Goal: Entertainment & Leisure: Browse casually

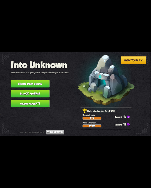
click at [47, 86] on button "Start new game" at bounding box center [30, 84] width 39 height 8
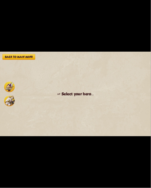
click at [12, 99] on img at bounding box center [9, 101] width 11 height 11
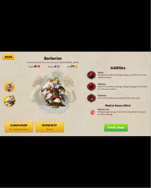
click at [24, 131] on button "Companion No companion selected" at bounding box center [19, 127] width 28 height 10
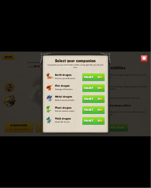
click at [86, 121] on button "Select 50" at bounding box center [93, 121] width 22 height 8
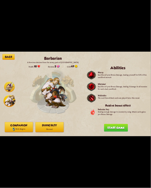
click at [60, 129] on p "Normal" at bounding box center [49, 130] width 28 height 4
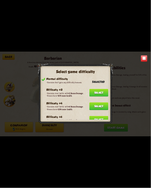
click at [94, 104] on button "Select" at bounding box center [98, 107] width 19 height 8
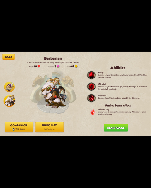
click at [108, 130] on button "Start game" at bounding box center [116, 128] width 24 height 8
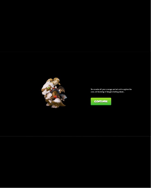
click at [108, 106] on button "Continue" at bounding box center [101, 102] width 20 height 8
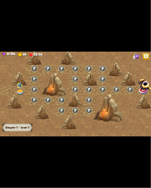
click at [18, 91] on img at bounding box center [21, 92] width 8 height 5
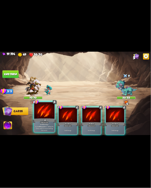
click at [50, 118] on div at bounding box center [44, 111] width 20 height 17
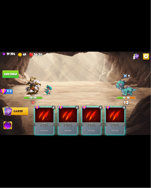
click at [50, 118] on div at bounding box center [44, 115] width 18 height 15
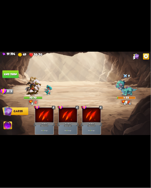
click at [12, 75] on button "End turn" at bounding box center [10, 74] width 16 height 8
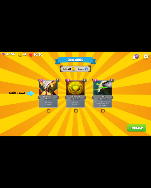
click at [41, 77] on div "Rewards Gold 37 Runes Select a card 2 C Tactical Strike Attack card Deal 7 dama…" at bounding box center [75, 94] width 151 height 85
click at [47, 83] on div at bounding box center [48, 88] width 18 height 15
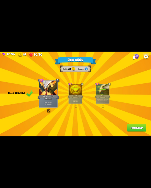
click at [137, 127] on button "Proceed" at bounding box center [136, 128] width 19 height 8
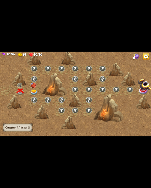
click at [36, 91] on img at bounding box center [34, 92] width 8 height 5
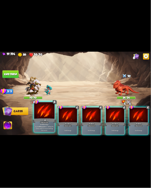
click at [51, 122] on div "Claw" at bounding box center [44, 120] width 24 height 5
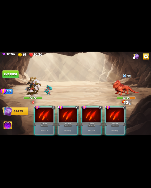
click at [51, 122] on div "Scratch" at bounding box center [44, 124] width 22 height 5
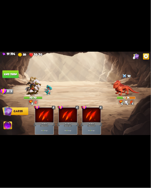
click at [8, 127] on img at bounding box center [8, 126] width 8 height 8
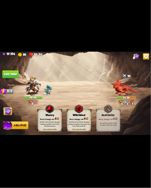
click at [72, 118] on div "Bonus Damage cost: 1" at bounding box center [79, 119] width 24 height 4
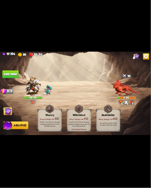
click at [7, 71] on button "End turn" at bounding box center [10, 74] width 16 height 8
click at [7, 110] on img at bounding box center [7, 111] width 8 height 8
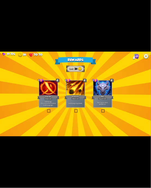
click at [68, 89] on div at bounding box center [75, 88] width 18 height 15
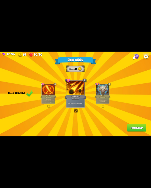
click at [131, 126] on button "Proceed" at bounding box center [136, 128] width 19 height 8
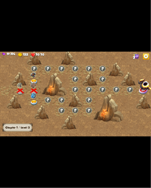
click at [37, 99] on div at bounding box center [34, 102] width 14 height 10
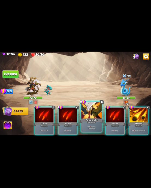
click at [90, 113] on div at bounding box center [91, 111] width 20 height 17
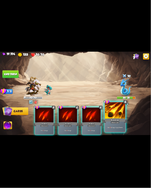
click at [110, 115] on div at bounding box center [115, 111] width 20 height 17
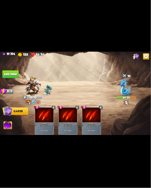
click at [11, 75] on button "End turn" at bounding box center [10, 74] width 16 height 8
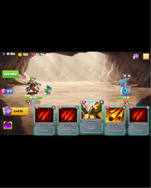
click at [83, 111] on div at bounding box center [91, 111] width 20 height 17
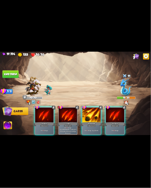
click at [83, 111] on div at bounding box center [91, 115] width 18 height 15
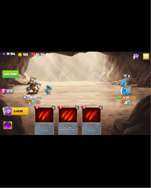
click at [11, 75] on button "End turn" at bounding box center [10, 74] width 16 height 8
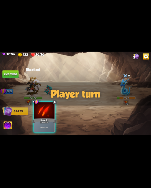
click at [50, 114] on div at bounding box center [44, 111] width 20 height 17
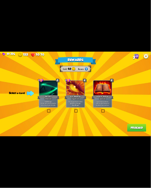
click at [55, 95] on div "Rebound" at bounding box center [48, 97] width 22 height 5
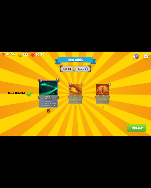
click at [134, 125] on button "Proceed" at bounding box center [136, 128] width 19 height 8
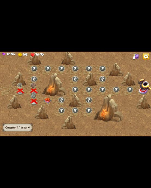
click at [48, 98] on div at bounding box center [48, 102] width 14 height 10
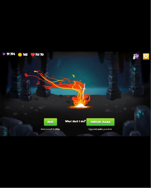
click at [101, 119] on button "[PERSON_NAME]" at bounding box center [100, 123] width 28 height 8
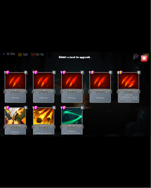
click at [17, 119] on div at bounding box center [15, 116] width 20 height 17
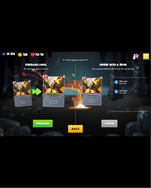
click at [41, 122] on button "Upgrade" at bounding box center [43, 124] width 20 height 8
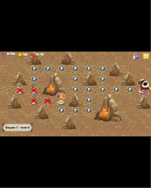
click at [61, 102] on img at bounding box center [61, 102] width 8 height 5
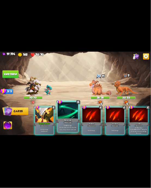
click at [69, 117] on div at bounding box center [68, 111] width 20 height 17
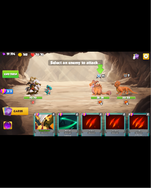
click at [94, 83] on img at bounding box center [100, 88] width 23 height 16
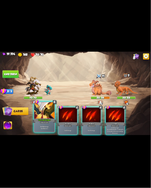
click at [50, 113] on div at bounding box center [44, 111] width 20 height 17
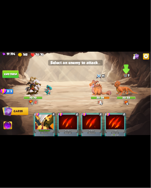
click at [118, 87] on img at bounding box center [126, 88] width 24 height 16
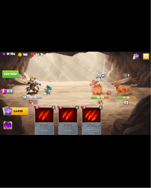
click at [7, 72] on button "End turn" at bounding box center [10, 74] width 16 height 8
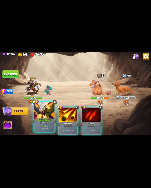
click at [48, 112] on div at bounding box center [44, 111] width 20 height 17
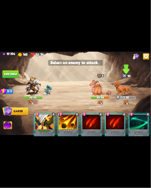
click at [136, 87] on img at bounding box center [126, 88] width 24 height 16
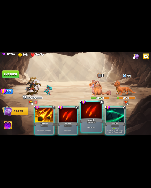
click at [96, 109] on div at bounding box center [91, 111] width 20 height 17
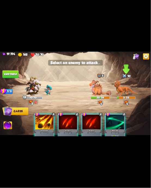
click at [125, 86] on img at bounding box center [126, 88] width 24 height 16
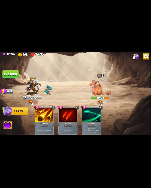
click at [8, 76] on button "End turn" at bounding box center [10, 74] width 16 height 8
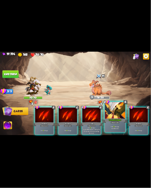
click at [113, 110] on div at bounding box center [115, 111] width 20 height 17
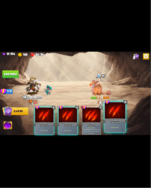
click at [113, 111] on div at bounding box center [115, 111] width 20 height 17
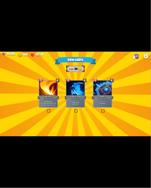
click at [94, 102] on div "Gain 4 armor." at bounding box center [102, 104] width 18 height 8
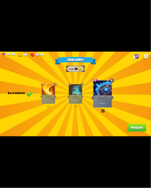
click at [128, 123] on div "Rewards Gold 38 Card selected 1 C Last Punch Attack card Deal 14 damage. Can on…" at bounding box center [75, 94] width 151 height 85
click at [137, 124] on div "Rewards Gold 38 Card selected 1 C Last Punch Attack card Deal 14 damage. Can on…" at bounding box center [75, 94] width 151 height 85
click at [136, 126] on button "Proceed" at bounding box center [136, 128] width 19 height 8
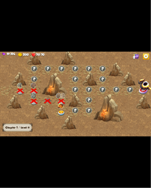
click at [64, 111] on img at bounding box center [61, 113] width 8 height 5
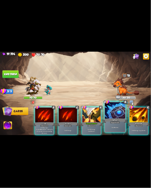
click at [107, 112] on div at bounding box center [115, 111] width 20 height 17
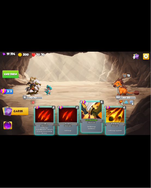
click at [94, 111] on div at bounding box center [91, 111] width 20 height 17
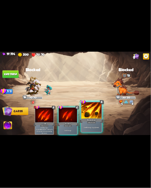
click at [85, 109] on div at bounding box center [91, 111] width 20 height 17
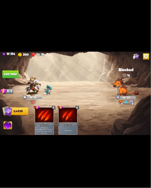
click at [13, 75] on button "End turn" at bounding box center [10, 74] width 16 height 8
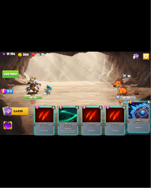
click at [135, 113] on div at bounding box center [138, 111] width 20 height 17
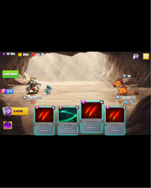
click at [93, 113] on div at bounding box center [91, 111] width 20 height 17
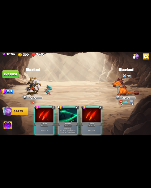
click at [14, 75] on button "End turn" at bounding box center [10, 74] width 16 height 8
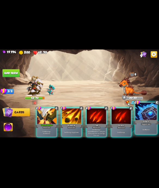
click at [151, 111] on div at bounding box center [145, 112] width 21 height 18
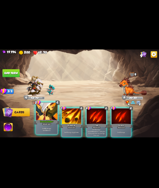
click at [52, 114] on div at bounding box center [46, 112] width 21 height 18
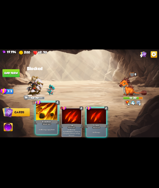
click at [56, 114] on div at bounding box center [46, 112] width 21 height 18
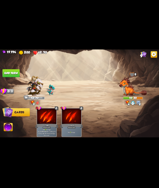
click at [9, 72] on button "End turn" at bounding box center [10, 73] width 17 height 8
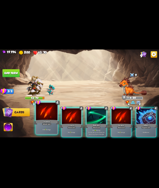
click at [45, 115] on div at bounding box center [46, 112] width 21 height 18
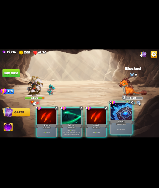
click at [113, 113] on div at bounding box center [120, 112] width 21 height 18
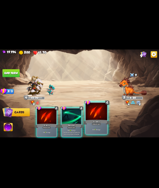
click at [99, 113] on div at bounding box center [96, 112] width 21 height 18
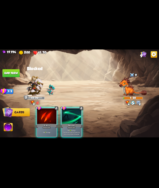
click at [11, 125] on img at bounding box center [8, 127] width 9 height 9
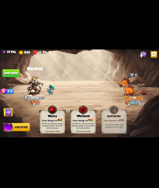
click at [45, 116] on div "Warcry" at bounding box center [52, 116] width 25 height 3
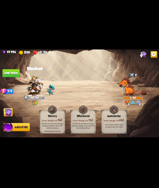
click at [11, 78] on img at bounding box center [79, 95] width 159 height 90
click at [9, 118] on img at bounding box center [79, 95] width 159 height 90
click at [11, 77] on button "End turn" at bounding box center [10, 73] width 17 height 8
click at [10, 115] on img at bounding box center [7, 112] width 9 height 9
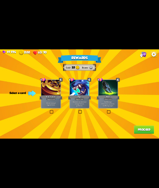
click at [110, 96] on div "Bane" at bounding box center [108, 97] width 23 height 5
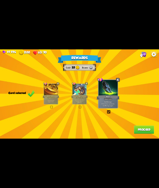
click at [76, 99] on div "Whenever you deal direct damage this turn, gain 3 armor." at bounding box center [79, 101] width 14 height 6
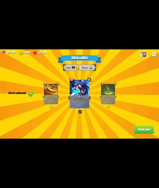
drag, startPoint x: 125, startPoint y: 124, endPoint x: 128, endPoint y: 126, distance: 4.0
click at [126, 126] on div "Rewards Gold 32 Runes Card selected 1 C Rune Symbol Support card Infused runes …" at bounding box center [79, 95] width 159 height 90
click at [133, 127] on div "Rewards Gold 32 Runes Card selected 1 C Rune Symbol Support card Infused runes …" at bounding box center [79, 95] width 159 height 90
click at [134, 127] on button "Proceed" at bounding box center [144, 130] width 20 height 8
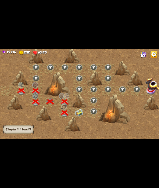
click at [78, 111] on img at bounding box center [79, 112] width 8 height 7
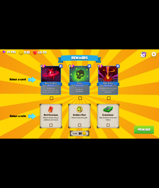
click at [76, 82] on div "Poison" at bounding box center [79, 83] width 23 height 5
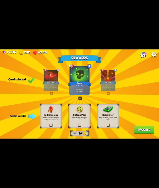
click at [83, 114] on h3 "Golden Paw" at bounding box center [80, 115] width 18 height 2
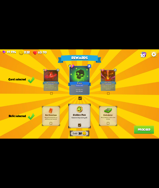
click at [139, 127] on button "Proceed" at bounding box center [144, 130] width 20 height 8
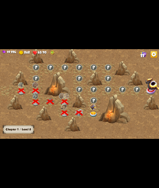
click at [85, 111] on div at bounding box center [79, 113] width 14 height 11
click at [92, 111] on div at bounding box center [94, 113] width 14 height 11
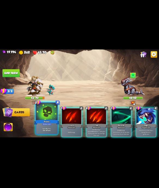
click at [47, 118] on div at bounding box center [46, 112] width 21 height 18
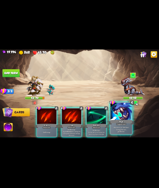
click at [123, 121] on div "Rage" at bounding box center [121, 122] width 26 height 6
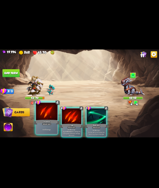
click at [38, 114] on div at bounding box center [46, 112] width 21 height 18
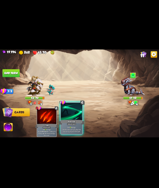
click at [69, 118] on div at bounding box center [71, 112] width 21 height 18
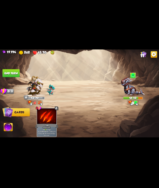
click at [16, 76] on button "End turn" at bounding box center [10, 73] width 17 height 8
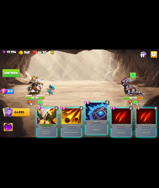
click at [89, 113] on div at bounding box center [96, 112] width 21 height 18
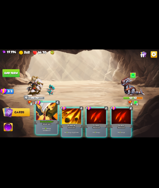
click at [45, 116] on div at bounding box center [46, 112] width 21 height 18
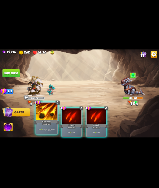
click at [45, 116] on div at bounding box center [46, 112] width 21 height 18
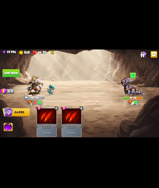
click at [5, 74] on button "End turn" at bounding box center [10, 73] width 17 height 8
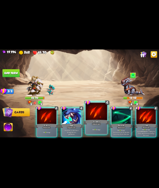
click at [87, 122] on div "Scratch" at bounding box center [97, 122] width 26 height 6
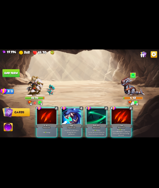
click at [4, 129] on img at bounding box center [8, 127] width 9 height 9
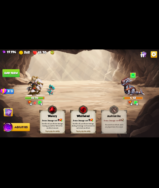
click at [50, 119] on div "Bonus Damage cost: 1" at bounding box center [52, 120] width 25 height 4
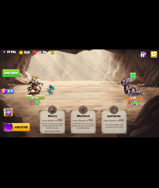
click at [17, 78] on img at bounding box center [79, 95] width 159 height 90
click at [14, 76] on button "End turn" at bounding box center [10, 73] width 17 height 8
click at [10, 115] on img at bounding box center [7, 112] width 9 height 9
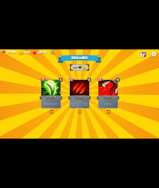
click at [47, 103] on p "Deal 7 damage. Apply 3 poison." at bounding box center [51, 104] width 18 height 2
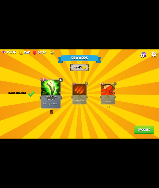
click at [143, 131] on button "Proceed" at bounding box center [144, 130] width 20 height 8
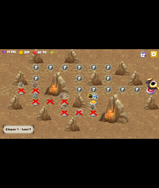
click at [94, 101] on img at bounding box center [94, 104] width 8 height 6
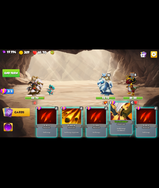
click at [111, 110] on div at bounding box center [120, 112] width 21 height 18
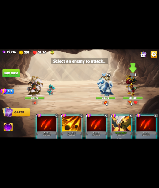
click at [142, 93] on div at bounding box center [133, 87] width 20 height 17
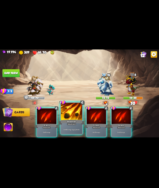
click at [61, 119] on div at bounding box center [71, 112] width 21 height 18
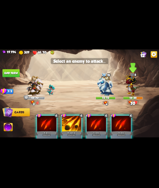
click at [129, 87] on img at bounding box center [133, 84] width 14 height 23
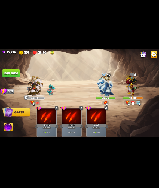
click at [14, 75] on button "End turn" at bounding box center [10, 73] width 17 height 8
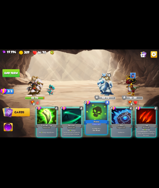
click at [91, 110] on div at bounding box center [96, 112] width 21 height 18
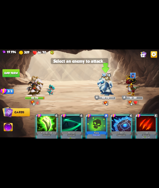
click at [101, 82] on img at bounding box center [105, 85] width 17 height 21
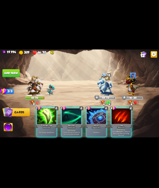
click at [96, 108] on div "1 C Poisoned Claw Attack card Deal 9 damage. Apply 3 poison. 1 C Rebound Attack…" at bounding box center [95, 119] width 127 height 40
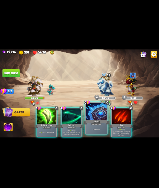
click at [96, 112] on div at bounding box center [96, 112] width 21 height 18
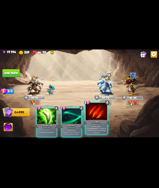
click at [105, 114] on div at bounding box center [96, 112] width 21 height 18
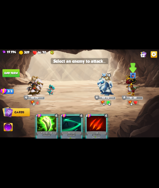
click at [137, 89] on img at bounding box center [133, 84] width 14 height 23
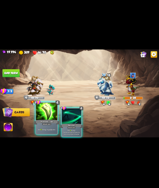
click at [52, 113] on div at bounding box center [46, 112] width 21 height 18
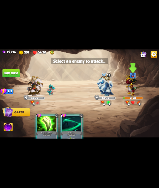
click at [137, 80] on img at bounding box center [133, 84] width 14 height 23
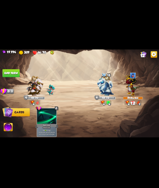
click at [18, 76] on button "End turn" at bounding box center [10, 73] width 17 height 8
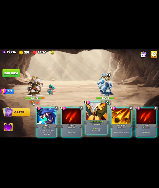
click at [96, 119] on div "Tactical Strike+" at bounding box center [97, 122] width 26 height 6
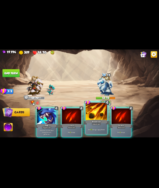
click at [90, 117] on div at bounding box center [96, 112] width 21 height 18
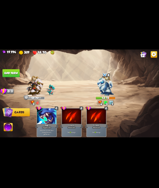
click at [13, 76] on button "End turn" at bounding box center [10, 73] width 17 height 8
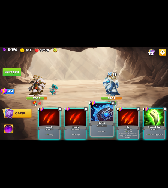
click at [109, 115] on div at bounding box center [101, 112] width 23 height 19
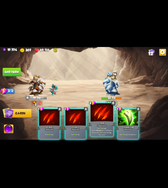
click at [104, 117] on div at bounding box center [101, 112] width 23 height 19
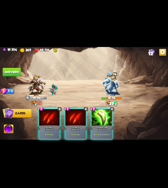
click at [104, 117] on div at bounding box center [101, 117] width 20 height 17
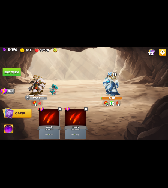
click at [11, 126] on img at bounding box center [8, 130] width 9 height 10
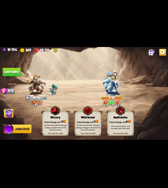
click at [48, 116] on div "Warcry" at bounding box center [55, 118] width 26 height 4
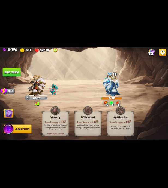
click at [5, 72] on button "End turn" at bounding box center [12, 72] width 18 height 8
click at [11, 109] on img at bounding box center [9, 114] width 10 height 10
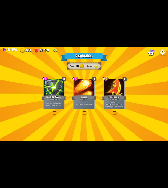
click at [55, 99] on div "Attack card" at bounding box center [53, 99] width 9 height 2
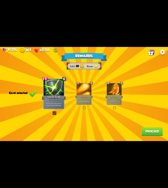
click at [151, 137] on div "Rewards Gold 50 Runes Card selected 1 C [PERSON_NAME] Attack card Remove all ar…" at bounding box center [84, 94] width 168 height 94
click at [151, 129] on button "Proceed" at bounding box center [151, 132] width 21 height 8
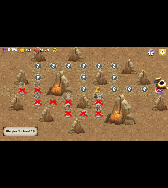
click at [95, 93] on img at bounding box center [96, 96] width 6 height 6
click at [96, 92] on img at bounding box center [98, 90] width 8 height 7
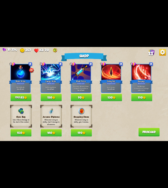
click at [19, 131] on button "150" at bounding box center [21, 133] width 21 height 7
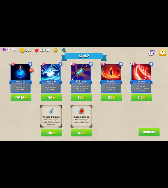
click at [12, 99] on button "170 85" at bounding box center [21, 97] width 21 height 7
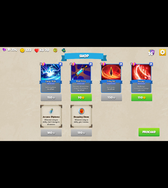
click at [150, 129] on button "Proceed" at bounding box center [148, 132] width 21 height 8
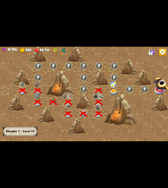
scroll to position [0, 83]
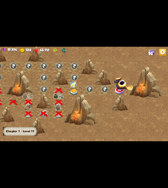
click at [78, 92] on div at bounding box center [73, 91] width 15 height 12
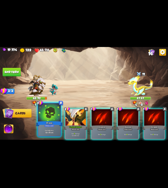
click at [50, 120] on div at bounding box center [49, 112] width 23 height 19
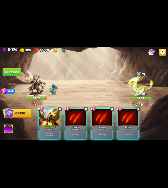
click at [50, 120] on div at bounding box center [49, 117] width 20 height 17
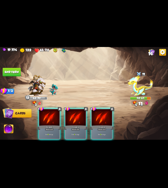
click at [50, 120] on div at bounding box center [49, 117] width 20 height 17
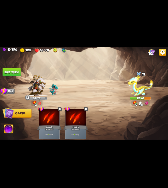
click at [16, 72] on button "End turn" at bounding box center [12, 72] width 18 height 8
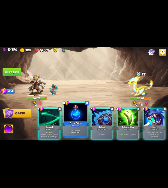
click at [75, 119] on div at bounding box center [75, 112] width 23 height 19
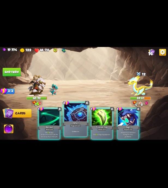
click at [75, 119] on div at bounding box center [75, 112] width 23 height 19
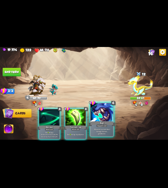
click at [96, 118] on div at bounding box center [101, 112] width 23 height 19
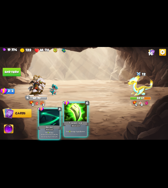
click at [81, 117] on div at bounding box center [75, 112] width 23 height 19
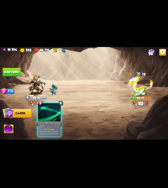
click at [52, 114] on div at bounding box center [49, 112] width 23 height 19
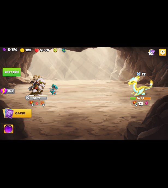
click at [12, 72] on button "End turn" at bounding box center [12, 72] width 18 height 8
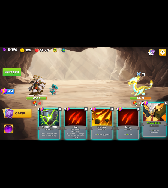
click at [151, 111] on div at bounding box center [154, 112] width 23 height 19
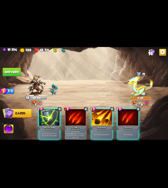
click at [11, 129] on img at bounding box center [8, 130] width 9 height 10
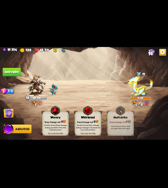
click at [45, 118] on div "Warcry" at bounding box center [55, 118] width 26 height 4
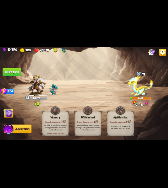
click at [7, 111] on img at bounding box center [9, 114] width 10 height 10
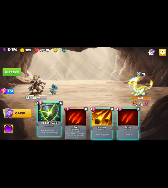
click at [50, 119] on div at bounding box center [49, 112] width 23 height 19
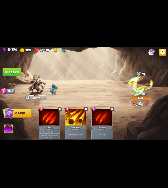
click at [22, 72] on img at bounding box center [84, 94] width 168 height 94
click at [11, 76] on button "End turn" at bounding box center [12, 72] width 18 height 8
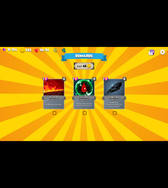
click at [53, 98] on div "Fire Breath" at bounding box center [54, 97] width 24 height 5
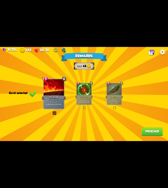
click at [145, 130] on button "Proceed" at bounding box center [151, 132] width 21 height 8
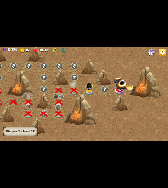
click at [91, 94] on div at bounding box center [80, 110] width 33 height 32
click at [88, 91] on img at bounding box center [89, 93] width 8 height 6
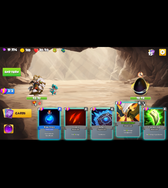
click at [122, 116] on div at bounding box center [127, 112] width 23 height 19
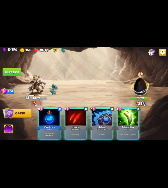
click at [122, 116] on div at bounding box center [128, 117] width 20 height 17
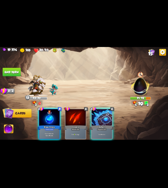
click at [14, 75] on button "End turn" at bounding box center [12, 72] width 18 height 8
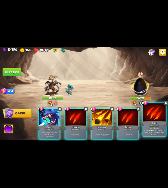
click at [151, 116] on div at bounding box center [154, 112] width 23 height 19
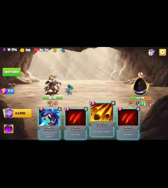
click at [101, 115] on div at bounding box center [101, 112] width 23 height 19
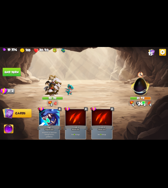
click at [14, 74] on button "End turn" at bounding box center [12, 72] width 18 height 8
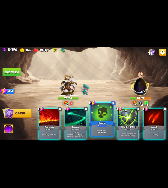
click at [96, 117] on div at bounding box center [101, 112] width 23 height 19
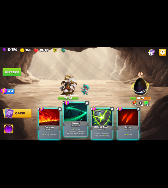
click at [73, 120] on div at bounding box center [75, 112] width 23 height 19
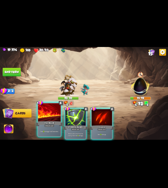
click at [49, 118] on div at bounding box center [49, 112] width 23 height 19
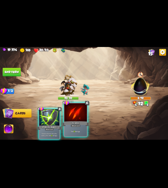
click at [70, 114] on div at bounding box center [75, 112] width 23 height 19
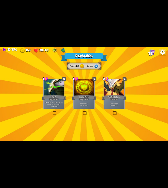
click at [80, 101] on div "Gain 7 armor. Draw 1 card." at bounding box center [84, 104] width 20 height 9
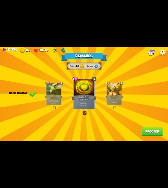
click at [146, 128] on button "Proceed" at bounding box center [151, 132] width 21 height 8
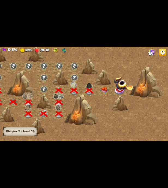
click at [102, 91] on img at bounding box center [104, 90] width 8 height 7
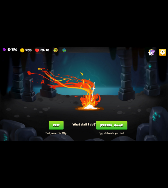
click at [119, 124] on button "[PERSON_NAME]" at bounding box center [111, 125] width 31 height 8
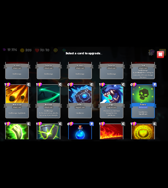
scroll to position [90, 0]
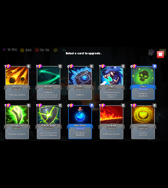
click at [82, 118] on div at bounding box center [80, 115] width 23 height 19
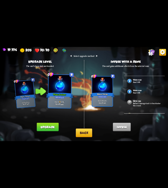
click at [131, 91] on img at bounding box center [129, 91] width 5 height 5
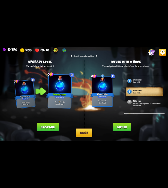
click at [128, 124] on button "Infuse" at bounding box center [122, 127] width 18 height 8
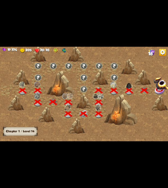
scroll to position [0, 83]
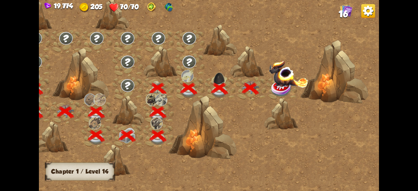
click at [151, 85] on img at bounding box center [288, 73] width 39 height 27
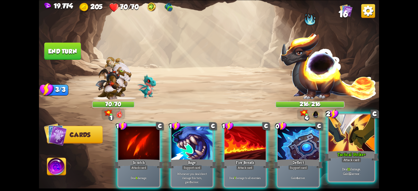
click at [151, 136] on div at bounding box center [351, 134] width 46 height 39
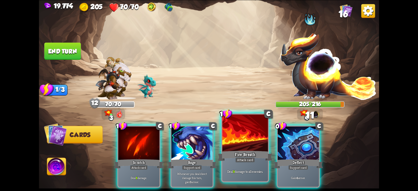
click at [151, 144] on div at bounding box center [245, 134] width 46 height 39
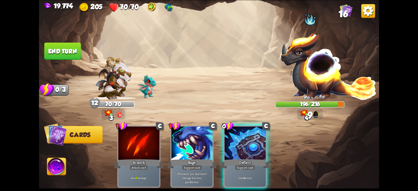
click at [54, 57] on button "End turn" at bounding box center [62, 50] width 37 height 17
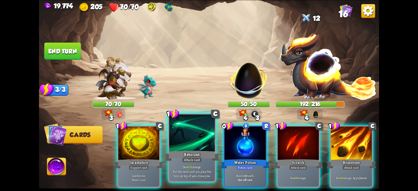
click at [151, 129] on div at bounding box center [192, 134] width 46 height 39
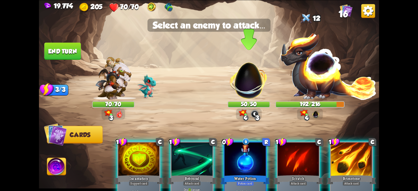
click at [151, 95] on img at bounding box center [248, 77] width 45 height 45
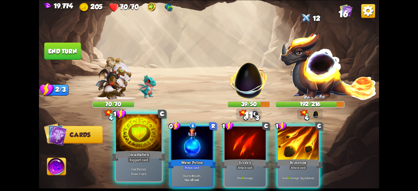
click at [141, 127] on div at bounding box center [139, 134] width 46 height 39
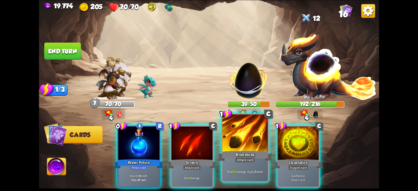
click at [151, 128] on div at bounding box center [245, 134] width 46 height 39
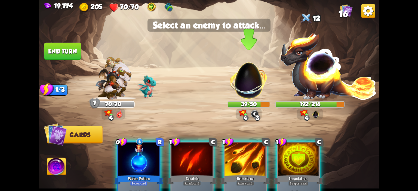
click at [151, 93] on img at bounding box center [248, 77] width 45 height 45
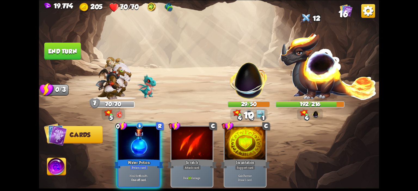
click at [70, 56] on button "End turn" at bounding box center [62, 50] width 37 height 17
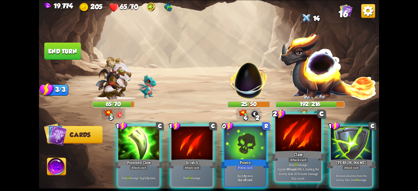
click at [151, 129] on div at bounding box center [298, 134] width 46 height 39
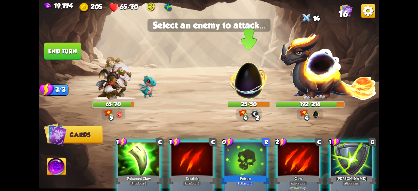
click at [151, 97] on img at bounding box center [248, 77] width 45 height 45
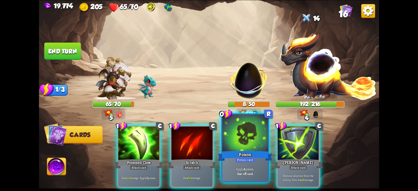
click at [151, 131] on div at bounding box center [245, 134] width 46 height 39
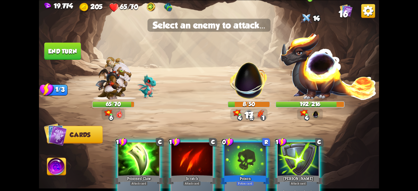
click at [151, 77] on img at bounding box center [328, 65] width 97 height 67
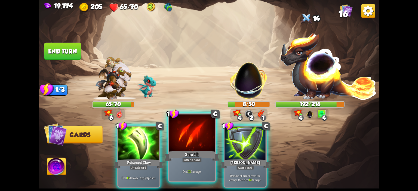
click at [151, 130] on div at bounding box center [192, 134] width 46 height 39
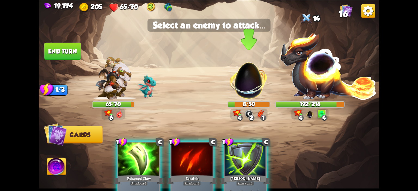
click at [151, 76] on img at bounding box center [248, 77] width 45 height 45
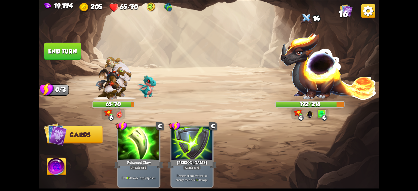
click at [61, 59] on button "End turn" at bounding box center [62, 50] width 37 height 17
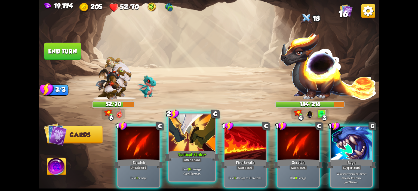
click at [151, 138] on div at bounding box center [192, 134] width 46 height 39
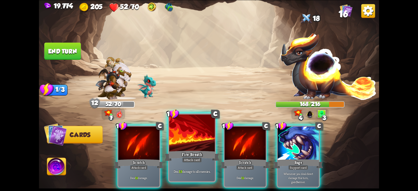
click at [151, 138] on div at bounding box center [192, 134] width 46 height 39
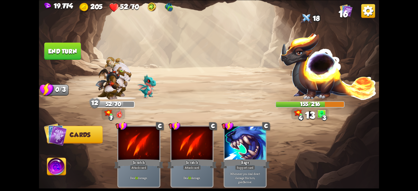
click at [54, 52] on button "End turn" at bounding box center [62, 50] width 37 height 17
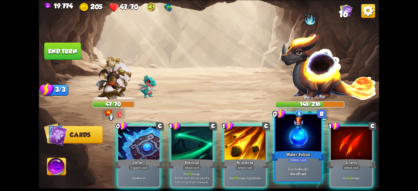
click at [151, 129] on div at bounding box center [298, 134] width 46 height 39
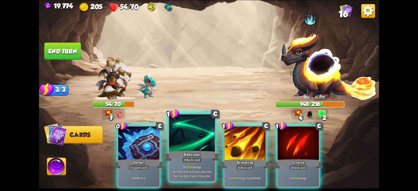
click at [151, 132] on div at bounding box center [192, 134] width 46 height 39
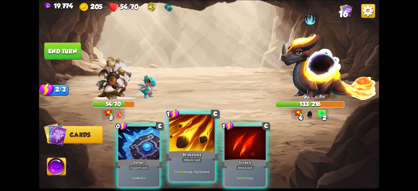
click at [151, 136] on div at bounding box center [192, 134] width 46 height 39
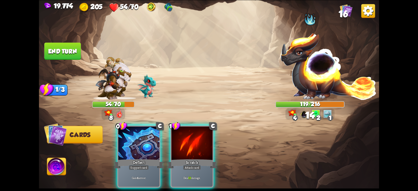
click at [151, 136] on div at bounding box center [191, 144] width 41 height 35
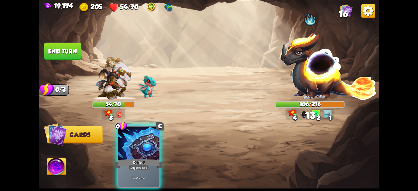
click at [72, 58] on button "End turn" at bounding box center [62, 50] width 37 height 17
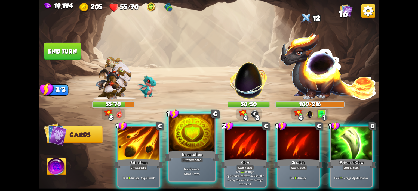
click at [151, 128] on div at bounding box center [192, 134] width 46 height 39
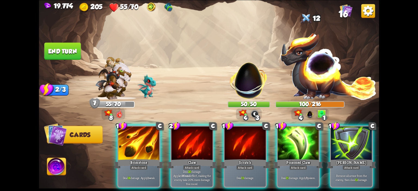
click at [151, 128] on div at bounding box center [191, 144] width 41 height 35
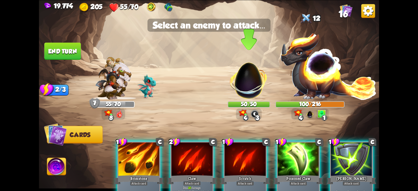
click at [151, 82] on img at bounding box center [248, 77] width 45 height 45
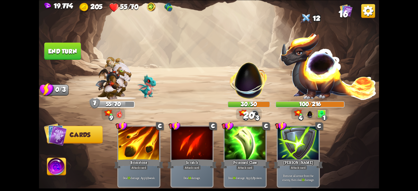
click at [69, 52] on button "End turn" at bounding box center [62, 50] width 37 height 17
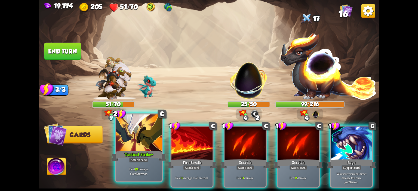
click at [146, 126] on div at bounding box center [139, 134] width 46 height 39
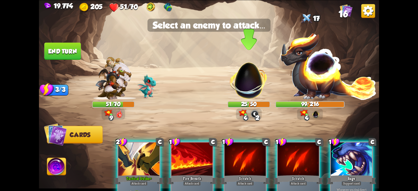
click at [151, 78] on img at bounding box center [248, 77] width 45 height 45
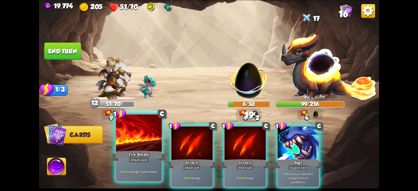
click at [146, 143] on div at bounding box center [139, 134] width 46 height 39
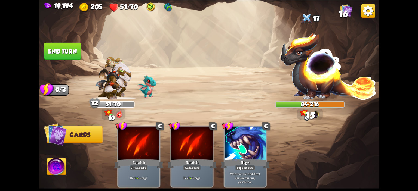
click at [69, 52] on button "End turn" at bounding box center [62, 50] width 37 height 17
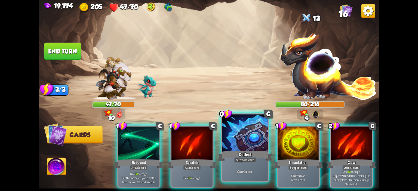
click at [151, 125] on div at bounding box center [245, 134] width 46 height 39
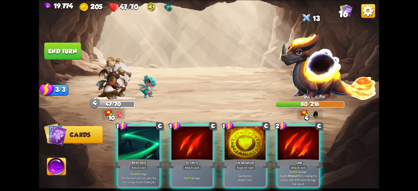
click at [151, 127] on div at bounding box center [245, 144] width 41 height 35
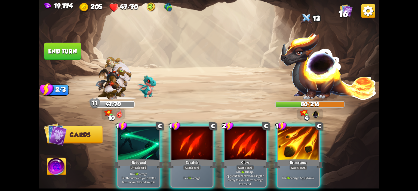
click at [151, 127] on div at bounding box center [245, 144] width 41 height 35
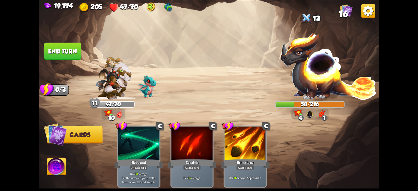
click at [57, 54] on button "End turn" at bounding box center [62, 50] width 37 height 17
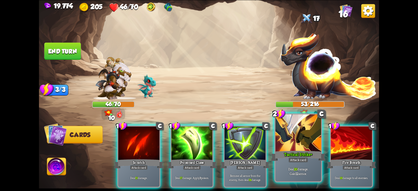
click at [151, 129] on div at bounding box center [298, 134] width 46 height 39
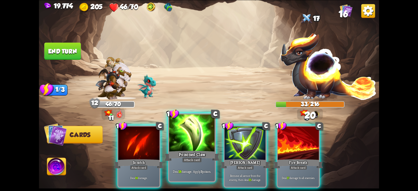
click at [151, 131] on div at bounding box center [192, 134] width 46 height 39
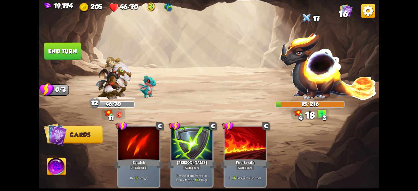
click at [51, 62] on img at bounding box center [209, 95] width 340 height 191
click at [58, 57] on button "End turn" at bounding box center [62, 50] width 37 height 17
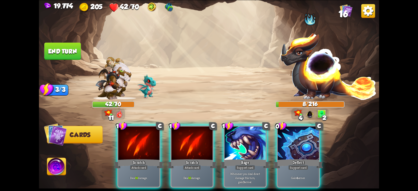
click at [55, 165] on img at bounding box center [56, 167] width 19 height 19
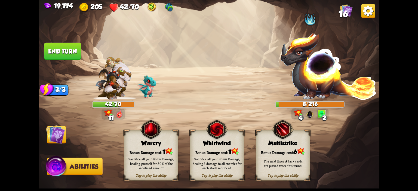
click at [133, 136] on div "Tap to play this ability Warcry Bonus Damage cost: 1 Sacrifice all your Bonus D…" at bounding box center [151, 155] width 54 height 51
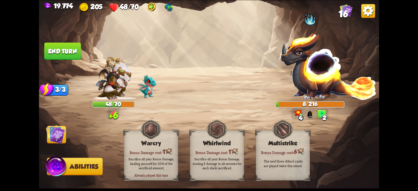
click at [54, 130] on img at bounding box center [55, 134] width 19 height 19
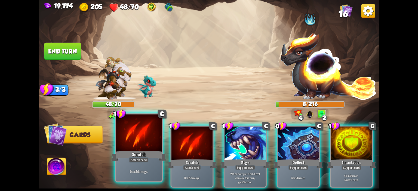
click at [126, 137] on div at bounding box center [139, 134] width 46 height 39
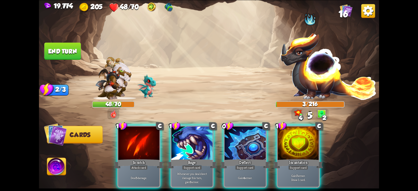
click at [70, 57] on button "End turn" at bounding box center [62, 50] width 37 height 17
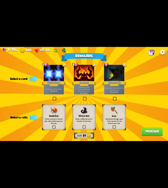
click at [48, 87] on div "Double your current stamina. One-off card." at bounding box center [54, 90] width 20 height 9
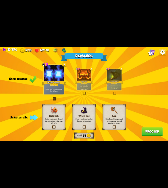
click at [109, 111] on div "Axe Gain Bonus Damage equal to the amount of used stamina each turn." at bounding box center [113, 118] width 23 height 26
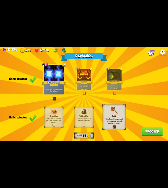
click at [151, 132] on button "Proceed" at bounding box center [151, 132] width 21 height 8
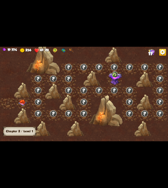
click at [24, 103] on img at bounding box center [22, 103] width 8 height 7
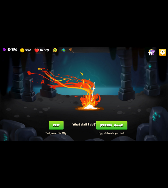
click at [49, 125] on button "Rest" at bounding box center [56, 125] width 14 height 8
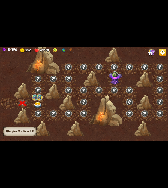
click at [39, 97] on img at bounding box center [39, 97] width 6 height 6
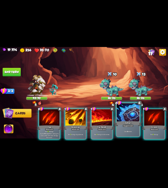
click at [127, 113] on div at bounding box center [127, 112] width 23 height 19
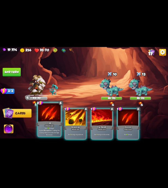
click at [53, 116] on div at bounding box center [49, 112] width 23 height 19
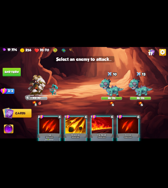
click at [151, 84] on img at bounding box center [84, 94] width 168 height 94
click at [138, 86] on img at bounding box center [140, 87] width 24 height 19
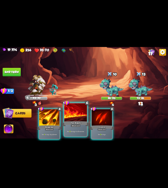
click at [74, 110] on div at bounding box center [75, 112] width 23 height 19
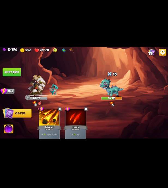
click at [9, 130] on img at bounding box center [8, 130] width 9 height 10
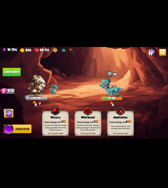
click at [83, 114] on img at bounding box center [87, 110] width 11 height 11
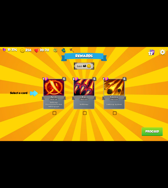
click at [64, 95] on div "Riposte" at bounding box center [54, 97] width 24 height 5
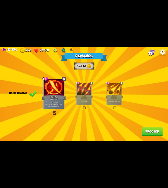
click at [148, 129] on button "Proceed" at bounding box center [151, 132] width 21 height 8
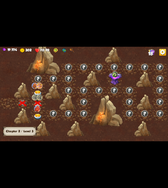
click at [40, 112] on div at bounding box center [37, 116] width 15 height 12
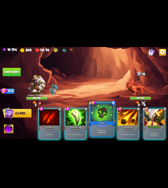
click at [107, 128] on div "Apply 4 poison. One-off card." at bounding box center [101, 132] width 23 height 10
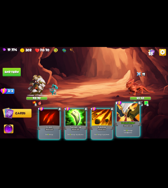
click at [122, 117] on div at bounding box center [127, 112] width 23 height 19
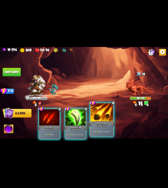
click at [95, 113] on div at bounding box center [101, 112] width 23 height 19
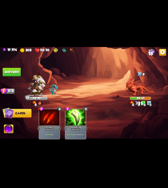
click at [10, 72] on button "End turn" at bounding box center [12, 72] width 18 height 8
click at [11, 78] on img at bounding box center [84, 94] width 168 height 94
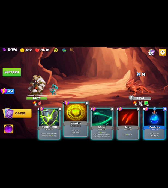
click at [74, 112] on div at bounding box center [75, 112] width 23 height 19
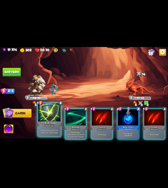
click at [46, 117] on div at bounding box center [49, 112] width 23 height 19
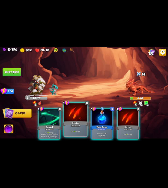
click at [66, 115] on div at bounding box center [75, 112] width 23 height 19
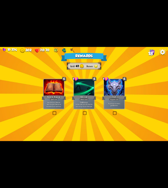
click at [122, 94] on div at bounding box center [114, 87] width 20 height 17
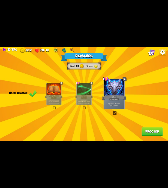
click at [148, 129] on button "Proceed" at bounding box center [151, 132] width 21 height 8
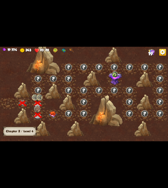
click at [58, 112] on div at bounding box center [52, 116] width 15 height 12
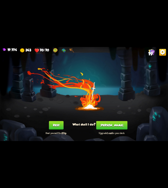
click at [115, 129] on button "[PERSON_NAME]" at bounding box center [111, 125] width 31 height 8
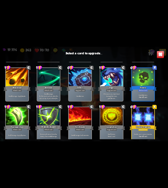
scroll to position [163, 0]
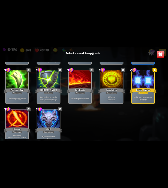
click at [133, 97] on p "Double your current stamina." at bounding box center [143, 97] width 22 height 2
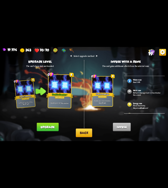
click at [51, 128] on button "Upgrade" at bounding box center [48, 127] width 22 height 8
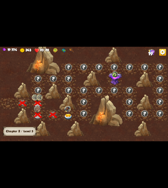
click at [62, 115] on div at bounding box center [68, 116] width 15 height 12
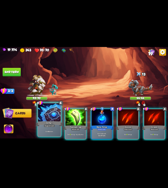
click at [54, 114] on div at bounding box center [49, 112] width 23 height 19
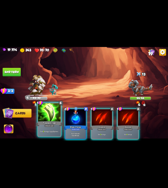
click at [51, 117] on div at bounding box center [49, 112] width 23 height 19
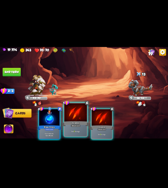
click at [70, 113] on div at bounding box center [75, 112] width 23 height 19
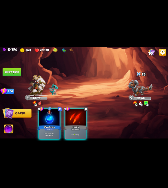
click at [70, 113] on div at bounding box center [75, 117] width 20 height 17
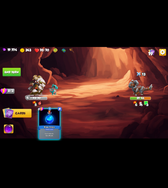
click at [20, 77] on img at bounding box center [84, 94] width 168 height 94
click at [18, 75] on button "End turn" at bounding box center [12, 72] width 18 height 8
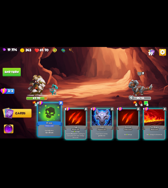
click at [47, 112] on div at bounding box center [49, 112] width 23 height 19
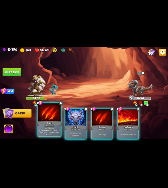
click at [50, 113] on div at bounding box center [49, 112] width 23 height 19
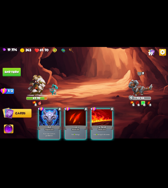
click at [90, 114] on div "1 C Shell Support card If you have no armor, gain 10 armor. 1 C Scratch Attack …" at bounding box center [100, 120] width 134 height 42
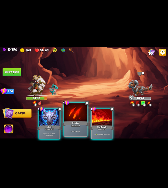
click at [78, 110] on div at bounding box center [75, 112] width 23 height 19
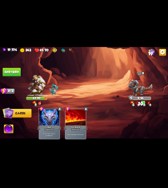
click at [7, 129] on img at bounding box center [8, 130] width 9 height 10
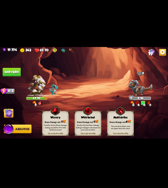
click at [42, 117] on div "Warcry" at bounding box center [55, 118] width 26 height 4
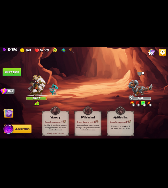
click at [0, 78] on img at bounding box center [84, 94] width 168 height 94
click at [10, 77] on img at bounding box center [84, 94] width 168 height 94
click at [6, 109] on img at bounding box center [84, 94] width 168 height 94
click at [11, 69] on button "End turn" at bounding box center [12, 72] width 18 height 8
click at [10, 110] on img at bounding box center [9, 114] width 10 height 10
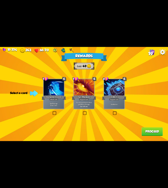
click at [88, 87] on div at bounding box center [84, 87] width 20 height 17
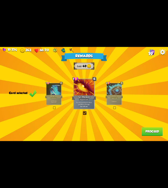
click at [151, 133] on button "Proceed" at bounding box center [151, 132] width 21 height 8
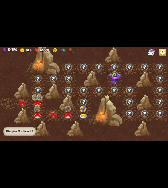
click at [85, 113] on div at bounding box center [83, 116] width 15 height 12
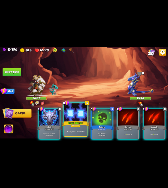
click at [69, 115] on div at bounding box center [75, 112] width 23 height 19
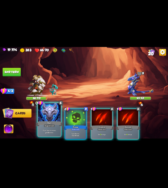
click at [48, 115] on div at bounding box center [49, 112] width 23 height 19
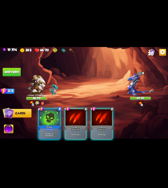
click at [48, 115] on div at bounding box center [49, 117] width 20 height 17
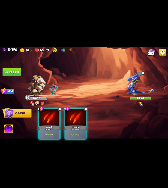
click at [48, 115] on div at bounding box center [49, 117] width 20 height 17
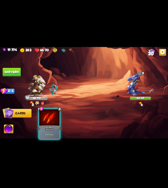
click at [48, 115] on div at bounding box center [49, 117] width 20 height 17
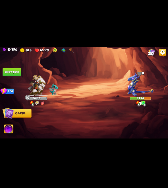
click at [10, 74] on button "End turn" at bounding box center [12, 72] width 18 height 8
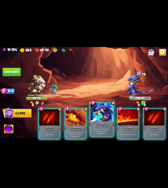
click at [105, 111] on div at bounding box center [101, 112] width 23 height 19
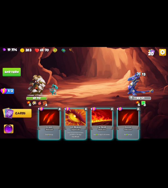
click at [105, 111] on div at bounding box center [101, 117] width 20 height 17
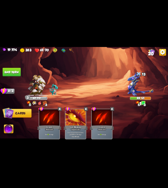
click at [15, 76] on button "End turn" at bounding box center [12, 72] width 18 height 8
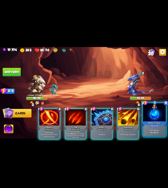
click at [151, 114] on div at bounding box center [154, 112] width 23 height 19
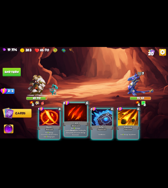
click at [80, 114] on div at bounding box center [75, 112] width 23 height 19
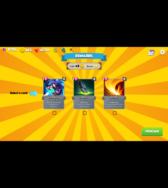
click at [82, 96] on div "Bane" at bounding box center [84, 97] width 24 height 5
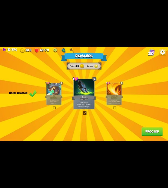
click at [149, 130] on button "Proceed" at bounding box center [151, 132] width 21 height 8
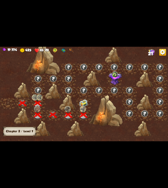
click at [88, 100] on div at bounding box center [83, 104] width 15 height 12
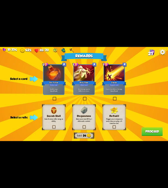
click at [82, 109] on img at bounding box center [83, 111] width 7 height 8
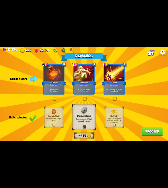
click at [48, 78] on div at bounding box center [54, 73] width 20 height 17
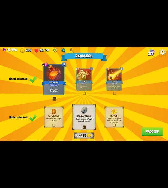
click at [147, 129] on button "Proceed" at bounding box center [151, 132] width 21 height 8
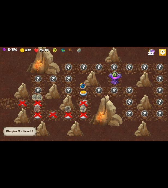
click at [86, 90] on div at bounding box center [83, 92] width 15 height 12
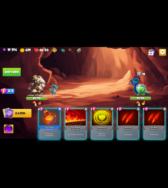
click at [105, 108] on div "0 R Fire Potion Potion card Deal 9 damage. One-off card. 1 C Fire Breath Attack…" at bounding box center [100, 120] width 134 height 42
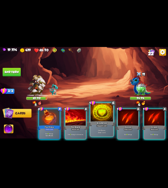
click at [105, 110] on div at bounding box center [101, 112] width 23 height 19
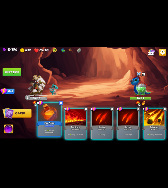
click at [43, 107] on div at bounding box center [49, 112] width 23 height 19
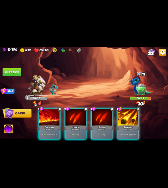
click at [43, 109] on div at bounding box center [49, 117] width 20 height 17
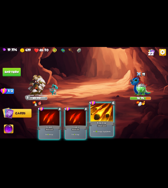
click at [94, 110] on div at bounding box center [101, 112] width 23 height 19
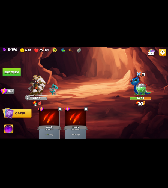
click at [16, 76] on button "End turn" at bounding box center [12, 72] width 18 height 8
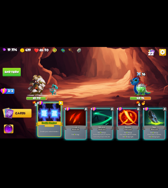
click at [48, 111] on div at bounding box center [49, 112] width 23 height 19
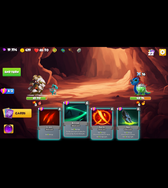
click at [65, 112] on div at bounding box center [75, 112] width 23 height 19
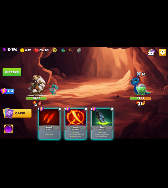
click at [65, 112] on div at bounding box center [75, 117] width 20 height 17
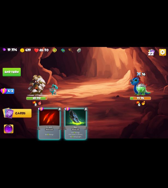
click at [8, 129] on img at bounding box center [8, 130] width 9 height 10
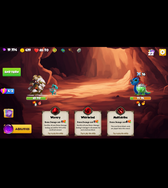
click at [54, 117] on div "Warcry" at bounding box center [55, 118] width 26 height 4
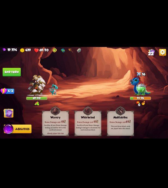
click at [13, 113] on img at bounding box center [9, 114] width 10 height 10
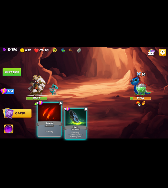
click at [42, 115] on div at bounding box center [49, 112] width 23 height 19
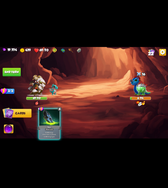
click at [42, 115] on div at bounding box center [49, 117] width 20 height 17
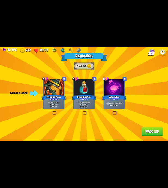
click at [76, 87] on div at bounding box center [84, 87] width 20 height 17
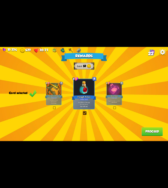
click at [151, 129] on button "Proceed" at bounding box center [151, 132] width 21 height 8
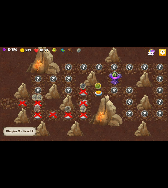
click at [97, 92] on img at bounding box center [98, 94] width 8 height 6
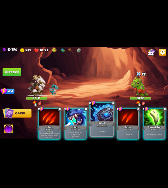
click at [97, 111] on div at bounding box center [101, 112] width 23 height 19
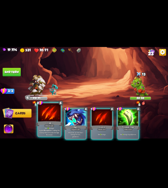
click at [57, 113] on div at bounding box center [49, 112] width 23 height 19
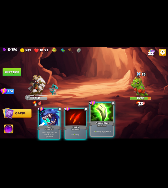
click at [103, 119] on div at bounding box center [101, 112] width 23 height 19
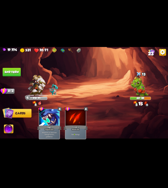
click at [5, 73] on button "End turn" at bounding box center [12, 72] width 18 height 8
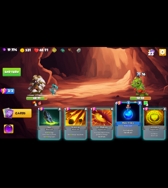
click at [130, 116] on div at bounding box center [127, 112] width 23 height 19
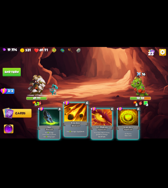
click at [81, 117] on div at bounding box center [75, 112] width 23 height 19
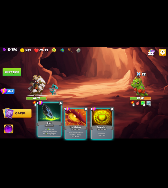
click at [42, 108] on div at bounding box center [49, 112] width 23 height 19
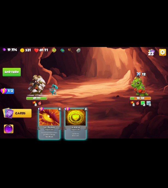
click at [10, 127] on img at bounding box center [8, 130] width 9 height 10
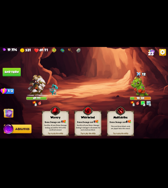
click at [73, 115] on div "Tap to play this ability Warcry Bonus Damage cost: 1 Sacrifice all your Bonus D…" at bounding box center [88, 123] width 92 height 25
click at [77, 116] on div "Whirlwind" at bounding box center [88, 118] width 26 height 4
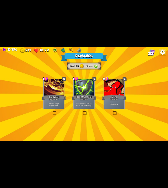
click at [87, 104] on p "Remove all armor from the enemy, then deal 4 damage." at bounding box center [83, 105] width 19 height 4
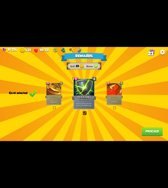
click at [114, 102] on p "Deal 4 damage." at bounding box center [114, 101] width 14 height 1
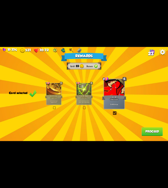
click at [151, 132] on button "Proceed" at bounding box center [151, 132] width 21 height 8
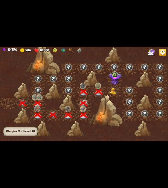
click at [108, 96] on div at bounding box center [105, 111] width 33 height 32
click at [110, 92] on img at bounding box center [113, 91] width 8 height 7
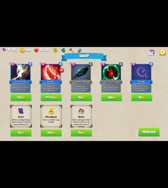
click at [15, 91] on div "Gain 2 armor for every Support card in your deck." at bounding box center [20, 88] width 19 height 8
click at [21, 100] on button "130" at bounding box center [21, 97] width 21 height 7
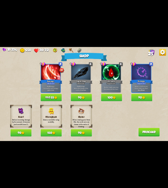
click at [44, 100] on button "110 55" at bounding box center [51, 97] width 21 height 7
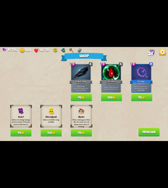
click at [71, 98] on button "90" at bounding box center [81, 97] width 21 height 7
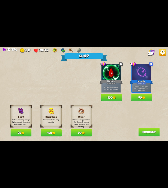
click at [20, 131] on button "90" at bounding box center [21, 133] width 21 height 7
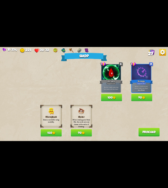
click at [146, 130] on button "Proceed" at bounding box center [148, 132] width 21 height 8
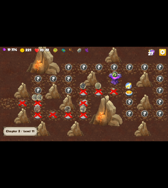
scroll to position [0, 83]
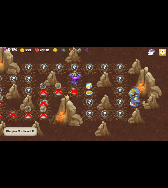
click at [89, 88] on img at bounding box center [88, 86] width 6 height 6
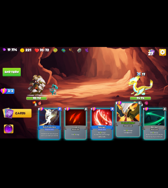
click at [124, 113] on div at bounding box center [127, 112] width 23 height 19
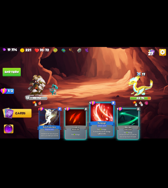
click at [96, 112] on div at bounding box center [101, 112] width 23 height 19
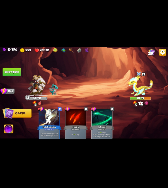
click at [8, 75] on button "End turn" at bounding box center [12, 72] width 18 height 8
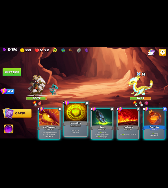
click at [81, 113] on div at bounding box center [75, 112] width 23 height 19
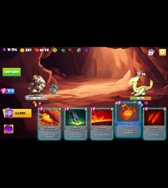
click at [125, 109] on div at bounding box center [127, 112] width 23 height 19
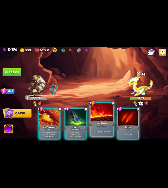
click at [96, 113] on div at bounding box center [101, 112] width 23 height 19
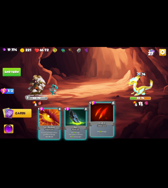
click at [94, 114] on div at bounding box center [101, 112] width 23 height 19
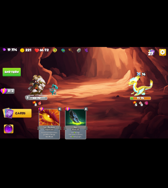
click at [12, 127] on img at bounding box center [8, 130] width 9 height 10
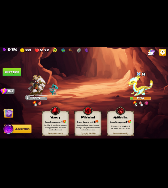
click at [87, 116] on div "Whirlwind" at bounding box center [88, 118] width 26 height 4
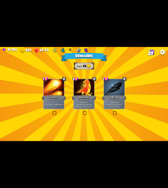
click at [88, 88] on div at bounding box center [84, 87] width 20 height 17
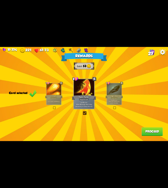
click at [150, 130] on button "Proceed" at bounding box center [151, 132] width 21 height 8
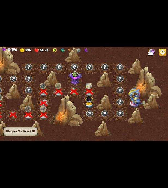
click at [91, 103] on img at bounding box center [89, 105] width 8 height 6
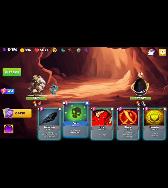
click at [79, 116] on div at bounding box center [75, 112] width 23 height 19
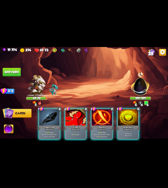
click at [79, 116] on div at bounding box center [75, 117] width 20 height 17
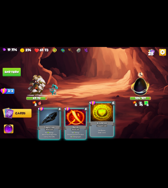
click at [104, 116] on div at bounding box center [101, 112] width 23 height 19
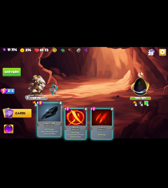
click at [50, 116] on div at bounding box center [49, 112] width 23 height 19
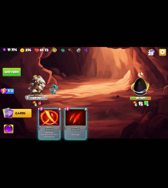
click at [50, 116] on div at bounding box center [49, 117] width 20 height 17
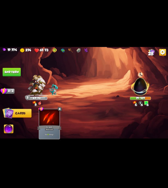
click at [7, 76] on button "End turn" at bounding box center [12, 72] width 18 height 8
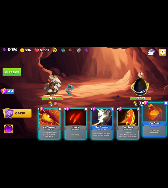
click at [151, 115] on div at bounding box center [154, 112] width 23 height 19
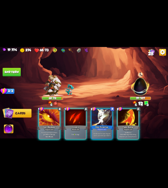
click at [87, 113] on div "1 C Spot Weakness Support card If an enemy intends to block, gain 2 Bonus Damag…" at bounding box center [100, 120] width 134 height 42
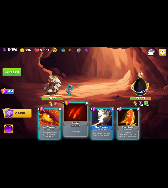
click at [84, 114] on div at bounding box center [75, 112] width 23 height 19
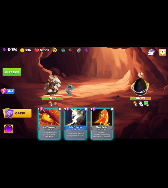
click at [16, 76] on button "End turn" at bounding box center [12, 72] width 18 height 8
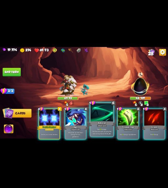
click at [100, 110] on div at bounding box center [101, 112] width 23 height 19
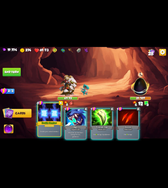
click at [46, 113] on div at bounding box center [49, 112] width 23 height 19
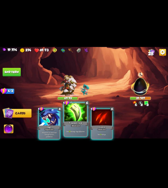
click at [73, 112] on div at bounding box center [75, 112] width 23 height 19
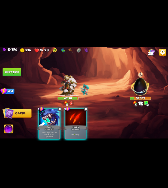
click at [73, 112] on div at bounding box center [75, 117] width 20 height 17
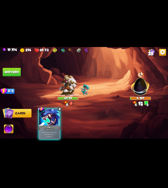
click at [10, 128] on img at bounding box center [8, 130] width 9 height 10
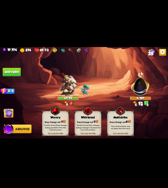
click at [52, 118] on div "Warcry" at bounding box center [55, 118] width 26 height 4
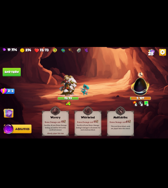
click at [13, 76] on button "End turn" at bounding box center [12, 72] width 18 height 8
click at [7, 109] on img at bounding box center [9, 114] width 10 height 10
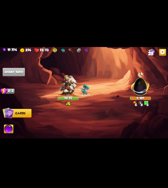
click at [7, 112] on img at bounding box center [7, 113] width 11 height 11
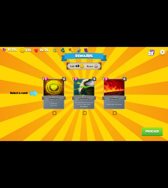
click at [118, 91] on div at bounding box center [114, 87] width 20 height 17
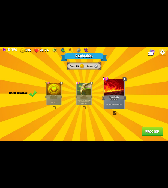
click at [151, 130] on button "Proceed" at bounding box center [151, 132] width 21 height 8
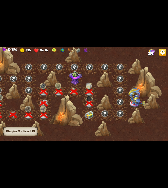
click at [86, 114] on img at bounding box center [89, 115] width 8 height 8
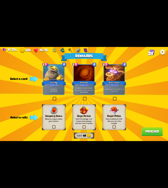
click at [86, 86] on div "Support card" at bounding box center [84, 85] width 10 height 2
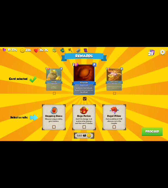
click at [47, 122] on p "Whenever using an ability, gain 1 stamina." at bounding box center [53, 120] width 19 height 4
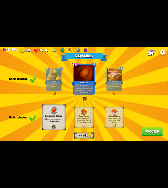
click at [142, 132] on button "Proceed" at bounding box center [151, 132] width 21 height 8
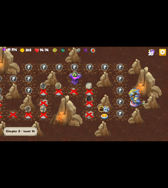
click at [99, 111] on img at bounding box center [101, 109] width 6 height 6
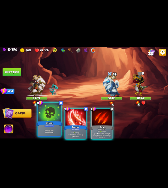
click at [54, 112] on div at bounding box center [49, 112] width 23 height 19
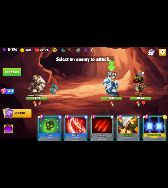
click at [116, 75] on div "14" at bounding box center [111, 74] width 21 height 7
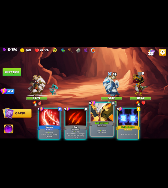
click at [95, 118] on div at bounding box center [101, 112] width 23 height 19
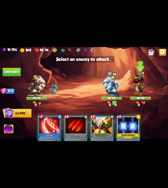
click at [132, 87] on div at bounding box center [140, 87] width 21 height 18
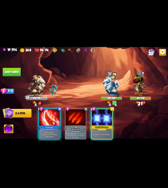
click at [37, 118] on div "1 R Rampage Attack card Deal 13 damage. Increase this card's damage by 4 this b…" at bounding box center [100, 120] width 134 height 42
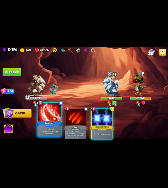
click at [50, 114] on div at bounding box center [49, 112] width 23 height 19
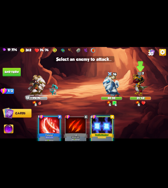
click at [133, 85] on img at bounding box center [140, 84] width 15 height 24
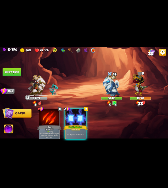
click at [18, 69] on button "End turn" at bounding box center [12, 72] width 18 height 8
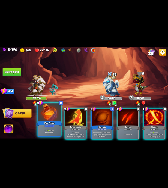
click at [55, 115] on div at bounding box center [49, 112] width 23 height 19
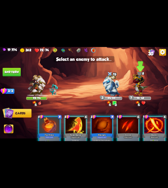
click at [140, 82] on img at bounding box center [140, 84] width 15 height 24
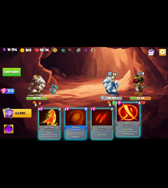
click at [128, 112] on div at bounding box center [127, 112] width 23 height 19
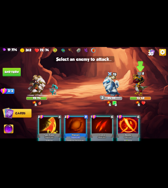
click at [140, 84] on img at bounding box center [140, 84] width 15 height 24
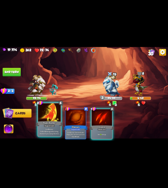
click at [44, 115] on div at bounding box center [49, 112] width 23 height 19
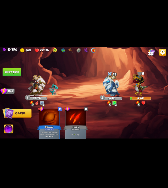
click at [10, 73] on button "End turn" at bounding box center [12, 72] width 18 height 8
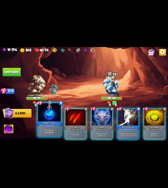
click at [48, 109] on div at bounding box center [49, 112] width 23 height 19
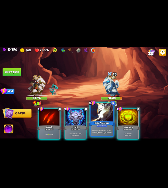
click at [93, 115] on div at bounding box center [101, 112] width 23 height 19
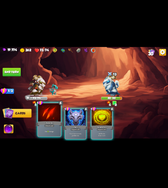
click at [45, 117] on div at bounding box center [49, 112] width 23 height 19
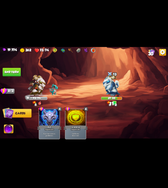
click at [11, 74] on button "End turn" at bounding box center [12, 72] width 18 height 8
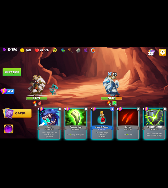
click at [89, 112] on div "1 C Rage Support card Whenever you deal direct damage this turn, gain 3 armor. …" at bounding box center [100, 120] width 134 height 42
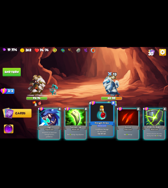
click at [94, 110] on div at bounding box center [101, 112] width 23 height 19
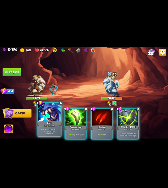
click at [46, 113] on div at bounding box center [49, 112] width 23 height 19
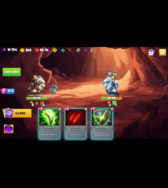
click at [46, 113] on div at bounding box center [49, 117] width 20 height 17
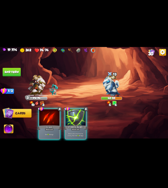
click at [46, 113] on div at bounding box center [49, 117] width 20 height 17
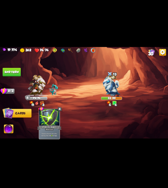
click at [10, 129] on img at bounding box center [8, 130] width 9 height 10
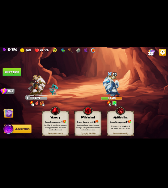
click at [83, 116] on img at bounding box center [87, 110] width 11 height 11
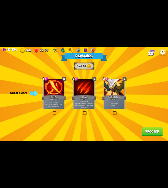
click at [119, 95] on div "Tactical Strike" at bounding box center [114, 97] width 24 height 5
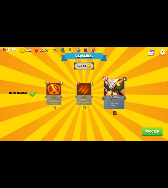
click at [149, 129] on button "Proceed" at bounding box center [151, 132] width 21 height 8
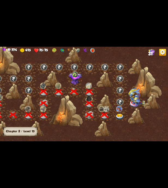
click at [121, 115] on img at bounding box center [119, 117] width 8 height 6
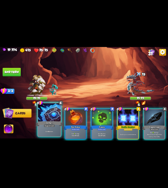
click at [51, 118] on div at bounding box center [49, 112] width 23 height 19
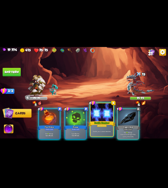
click at [94, 114] on div at bounding box center [101, 112] width 23 height 19
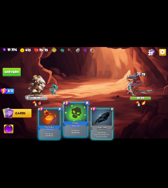
click at [83, 118] on div at bounding box center [75, 112] width 23 height 19
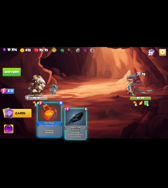
click at [39, 118] on div at bounding box center [49, 112] width 23 height 19
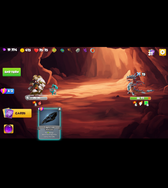
click at [39, 118] on div at bounding box center [49, 117] width 20 height 17
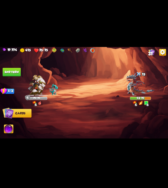
click at [15, 78] on img at bounding box center [84, 94] width 168 height 94
click at [14, 76] on img at bounding box center [84, 94] width 168 height 94
click at [14, 73] on button "End turn" at bounding box center [12, 72] width 18 height 8
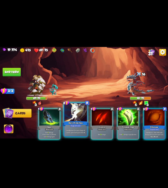
click at [72, 112] on div at bounding box center [75, 112] width 23 height 19
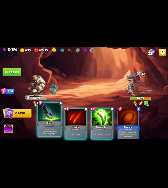
click at [41, 113] on div at bounding box center [49, 112] width 23 height 19
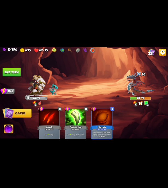
click at [10, 124] on img at bounding box center [84, 94] width 168 height 94
click at [9, 128] on img at bounding box center [8, 130] width 9 height 10
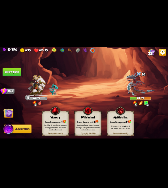
click at [81, 124] on div "Sacrifice all your Bonus Damage, dealing 3 damage to all enemies for each stack…" at bounding box center [88, 127] width 27 height 11
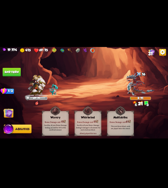
click at [10, 114] on img at bounding box center [9, 114] width 10 height 10
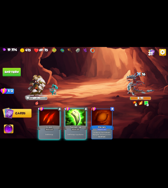
click at [10, 73] on button "End turn" at bounding box center [12, 72] width 18 height 8
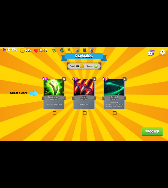
click at [58, 92] on div at bounding box center [54, 87] width 20 height 17
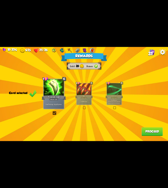
click at [151, 131] on button "Proceed" at bounding box center [151, 132] width 21 height 8
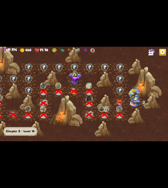
click at [113, 102] on div at bounding box center [105, 102] width 17 height 16
click at [118, 102] on img at bounding box center [119, 103] width 8 height 7
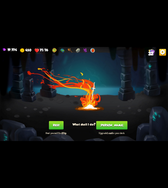
click at [110, 128] on button "[PERSON_NAME]" at bounding box center [111, 125] width 31 height 8
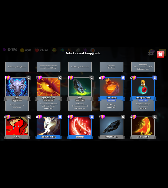
scroll to position [226, 0]
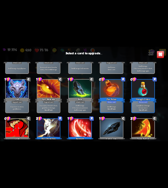
click at [145, 88] on div at bounding box center [142, 89] width 23 height 19
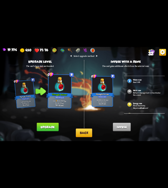
click at [58, 127] on button "Upgrade" at bounding box center [48, 127] width 22 height 8
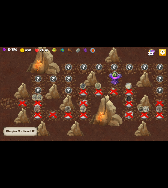
scroll to position [0, 83]
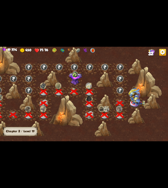
click at [141, 96] on img at bounding box center [136, 97] width 17 height 18
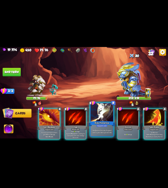
click at [102, 116] on div at bounding box center [101, 112] width 23 height 19
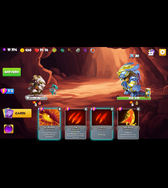
click at [102, 116] on div at bounding box center [101, 117] width 20 height 17
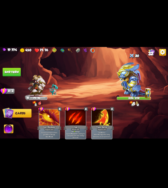
click at [14, 72] on button "End turn" at bounding box center [12, 72] width 18 height 8
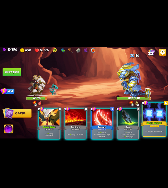
click at [149, 113] on div at bounding box center [154, 112] width 23 height 19
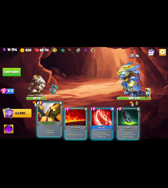
click at [49, 117] on div at bounding box center [49, 112] width 23 height 19
